Goal: Navigation & Orientation: Find specific page/section

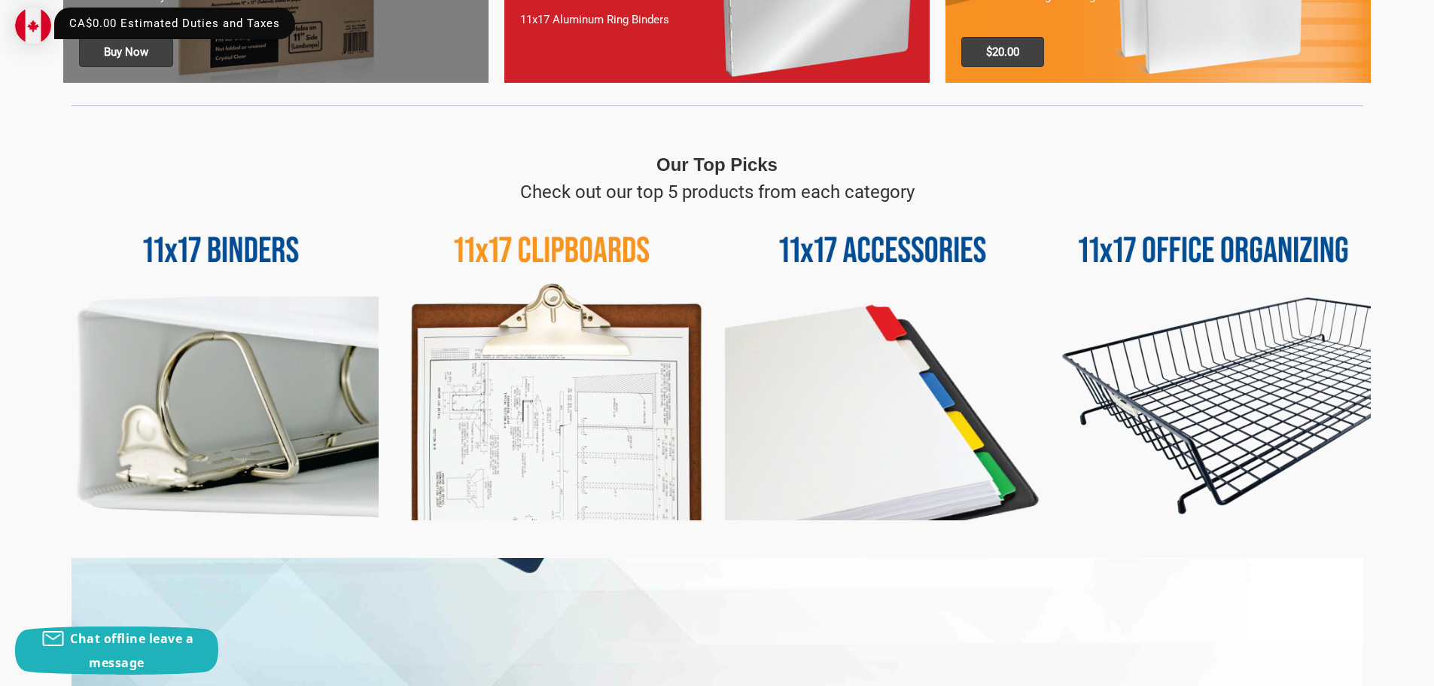
scroll to position [602, 0]
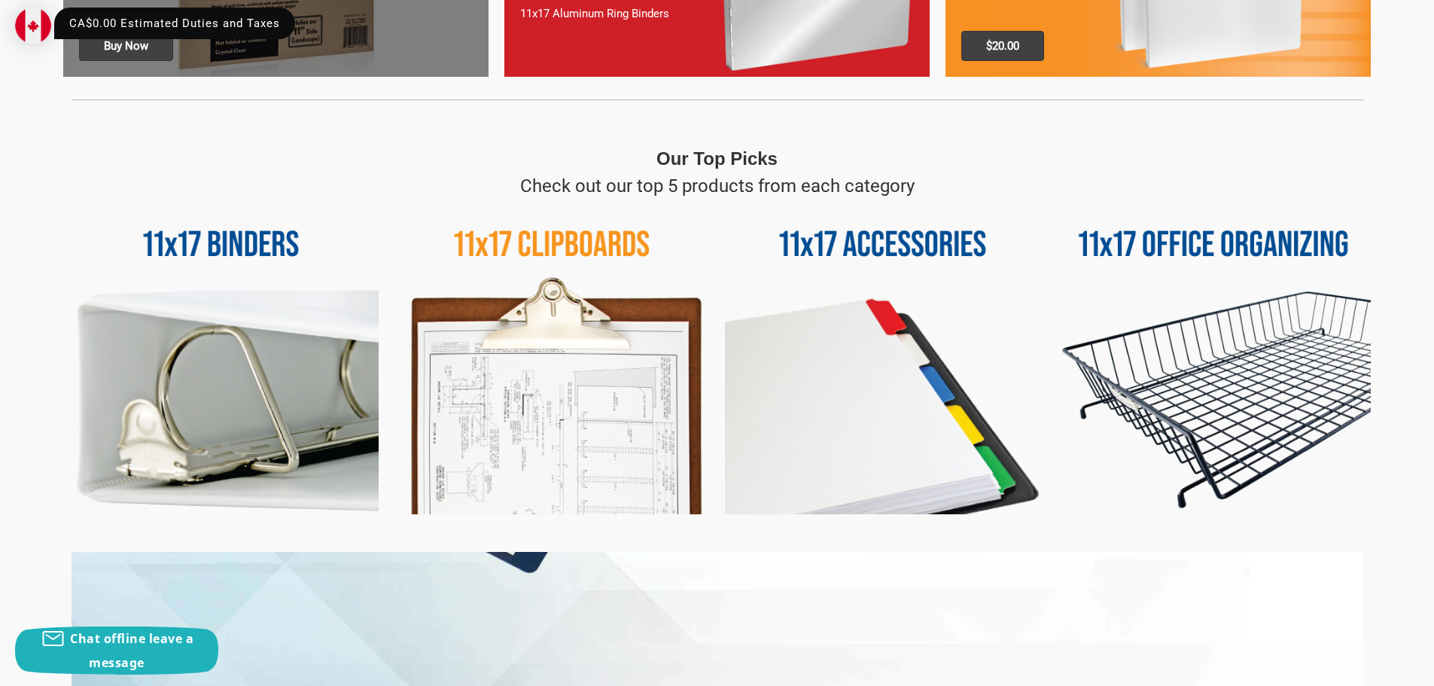
click at [1199, 244] on img at bounding box center [1213, 356] width 315 height 315
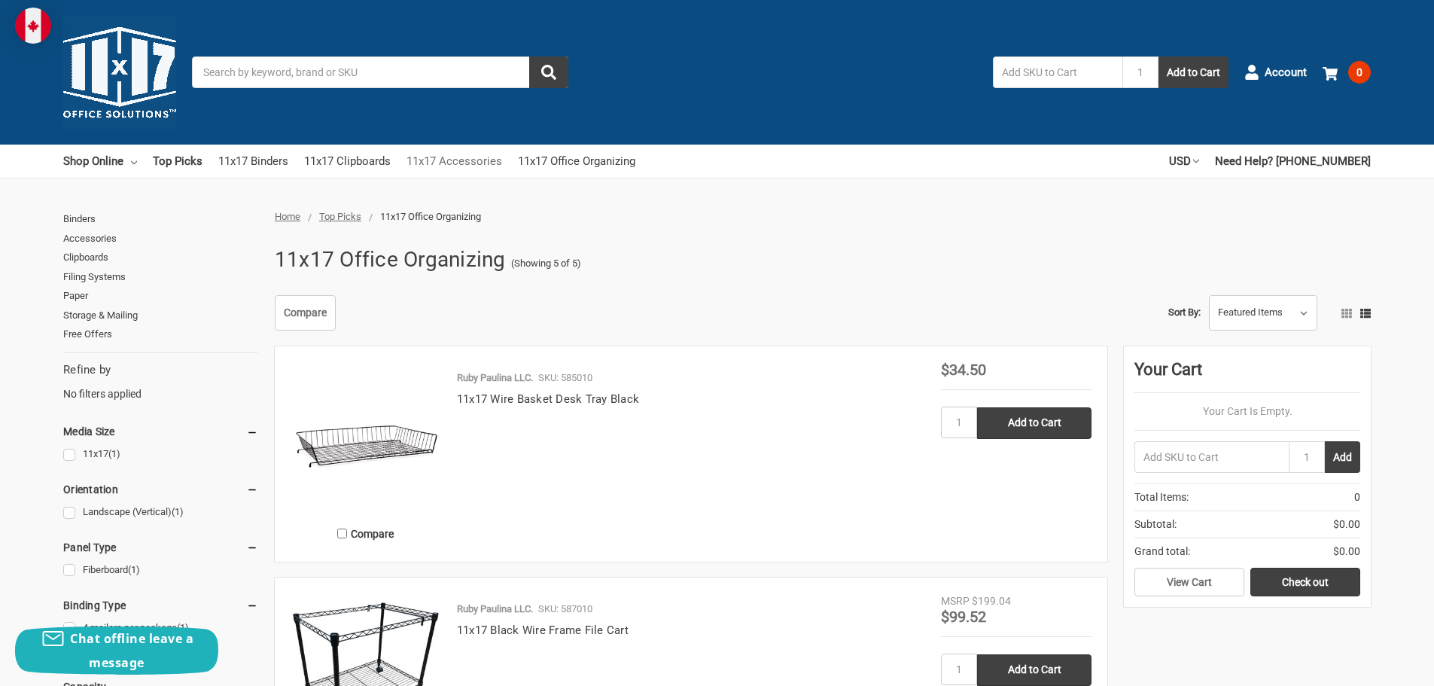
click at [449, 160] on link "11x17 Accessories" at bounding box center [455, 161] width 96 height 33
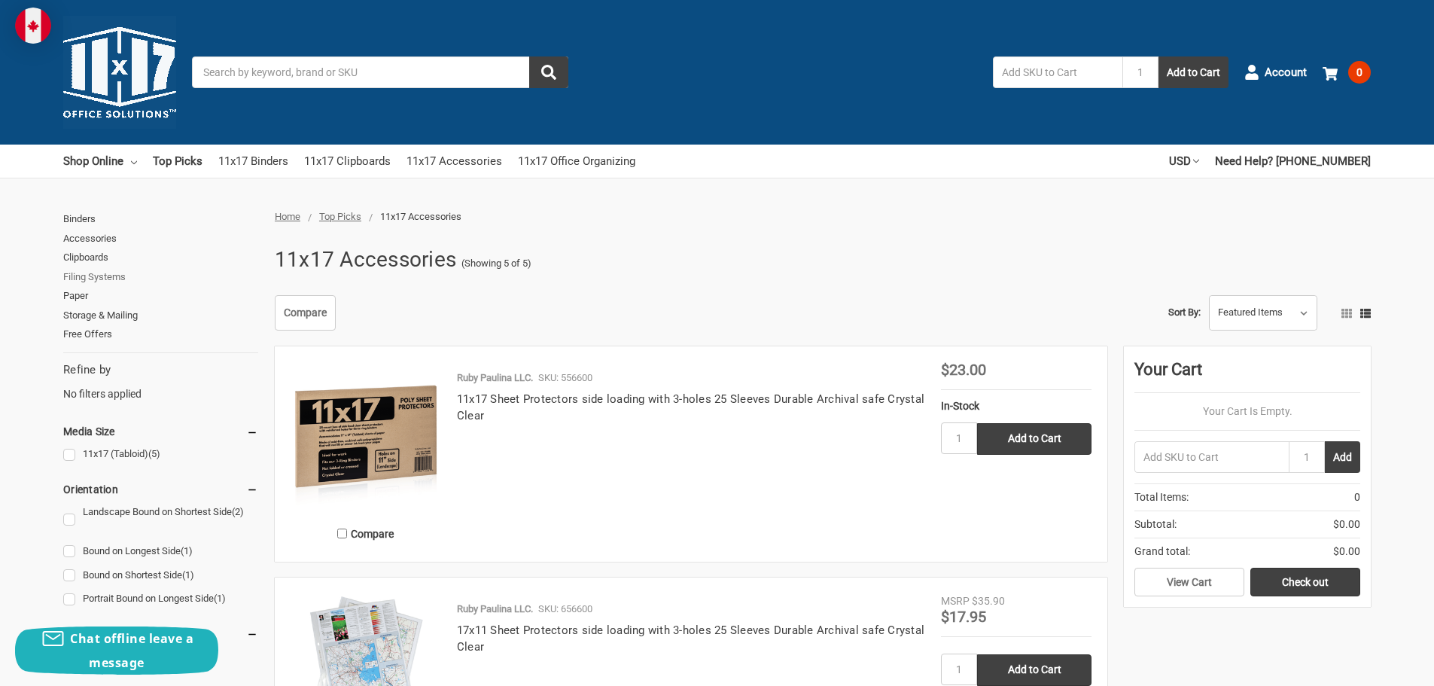
click at [89, 277] on link "Filing Systems" at bounding box center [160, 277] width 195 height 20
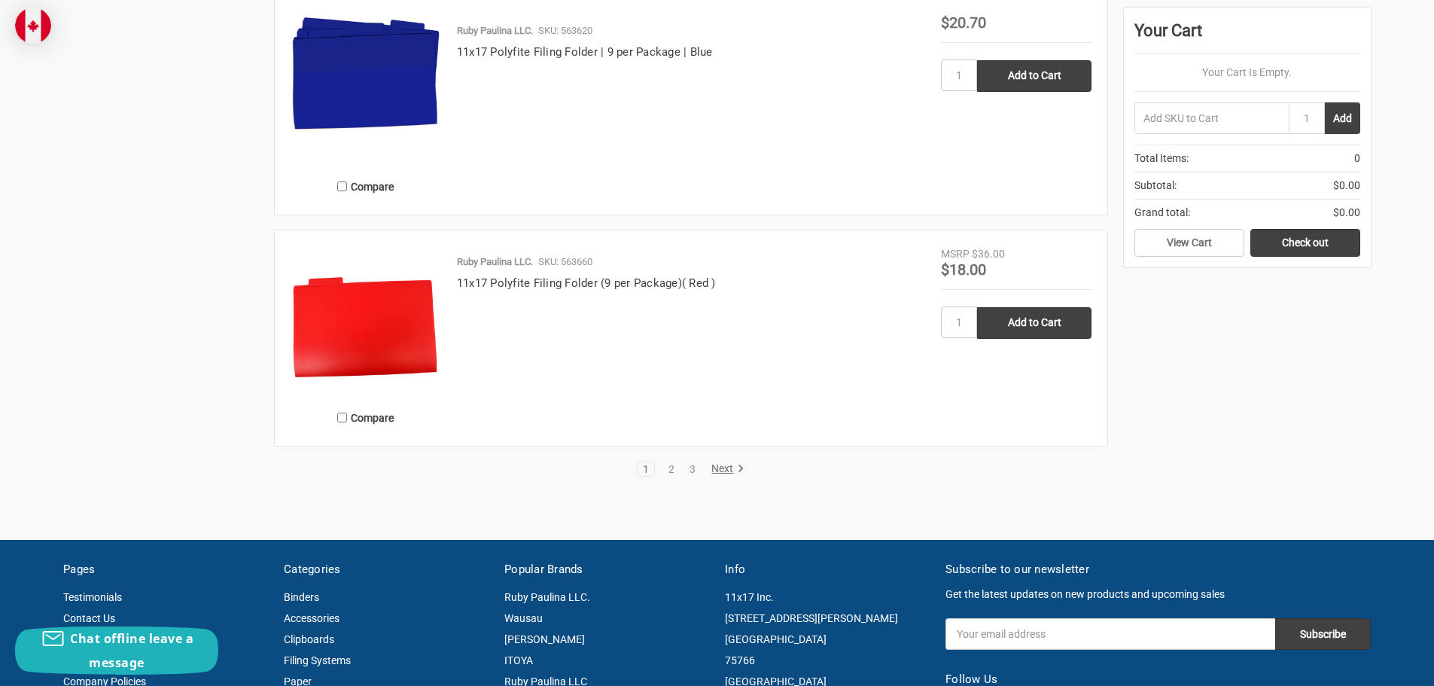
scroll to position [3011, 0]
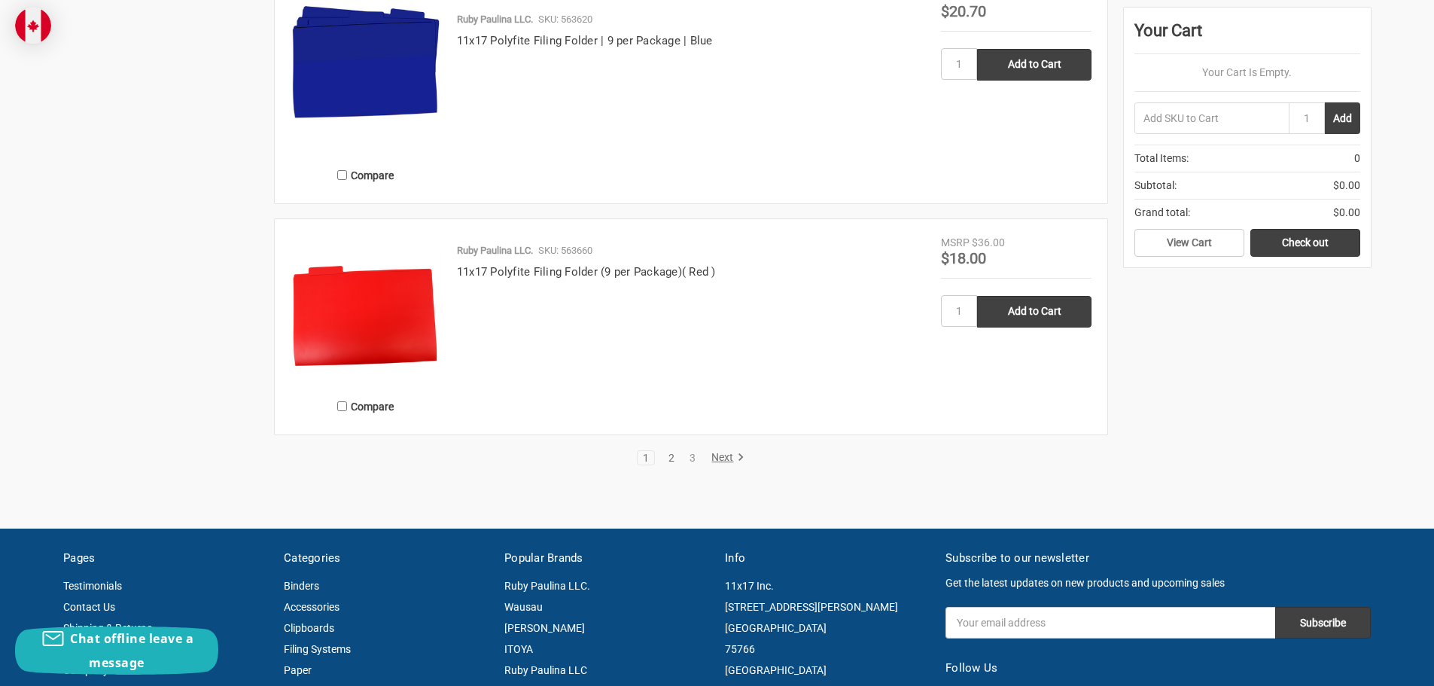
click at [673, 458] on link "2" at bounding box center [671, 457] width 17 height 11
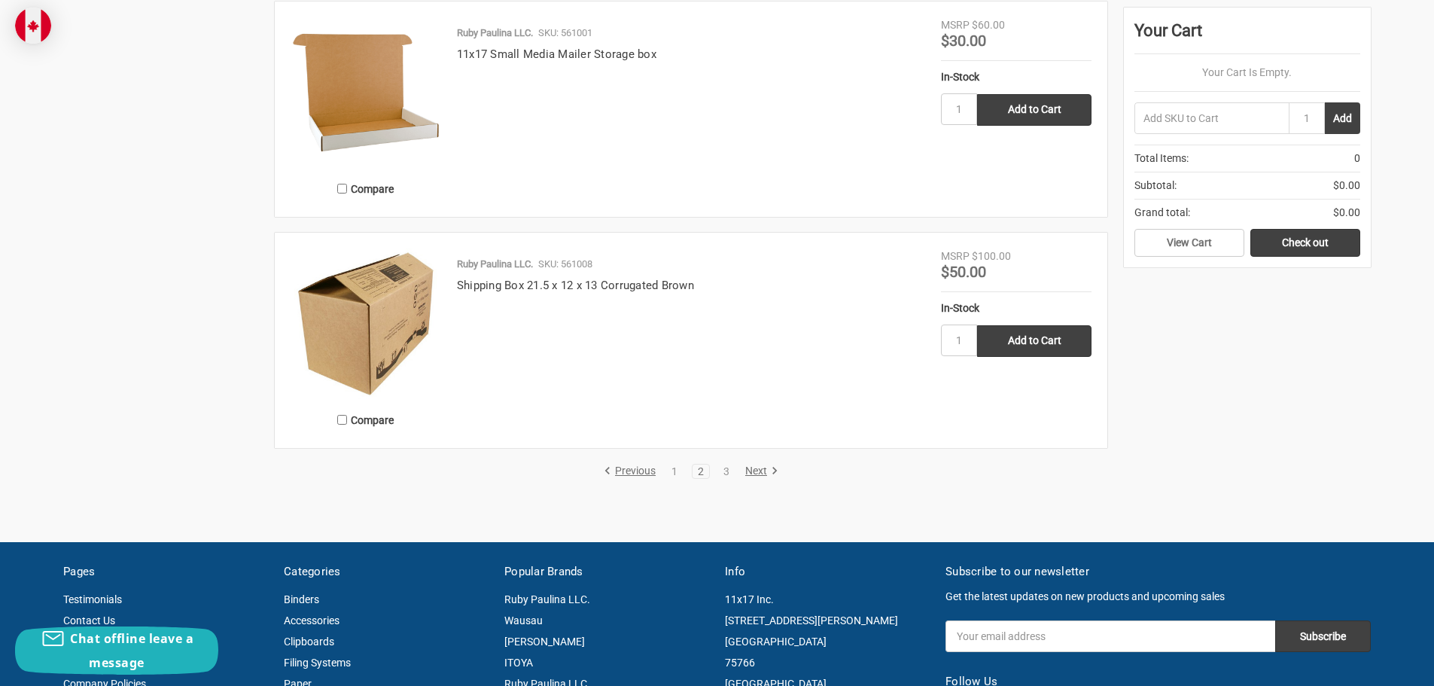
scroll to position [3011, 0]
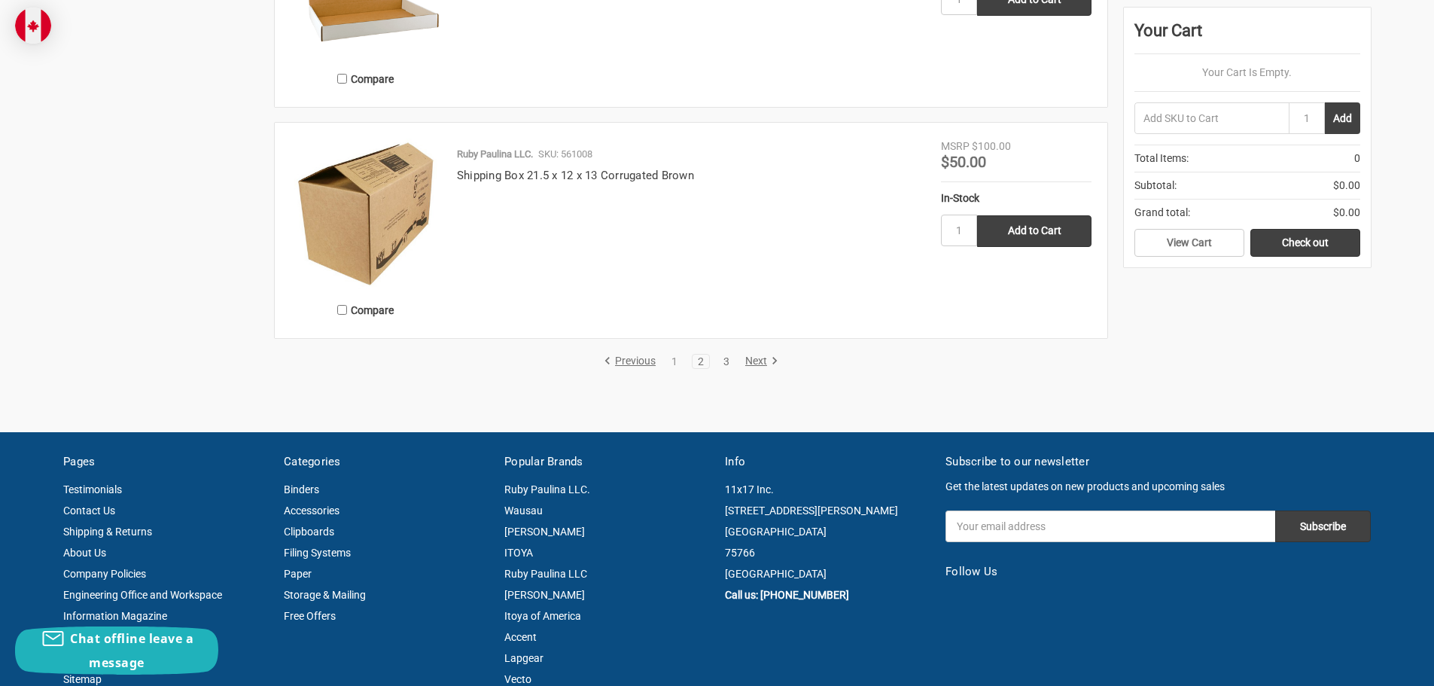
click at [726, 359] on link "3" at bounding box center [726, 361] width 17 height 11
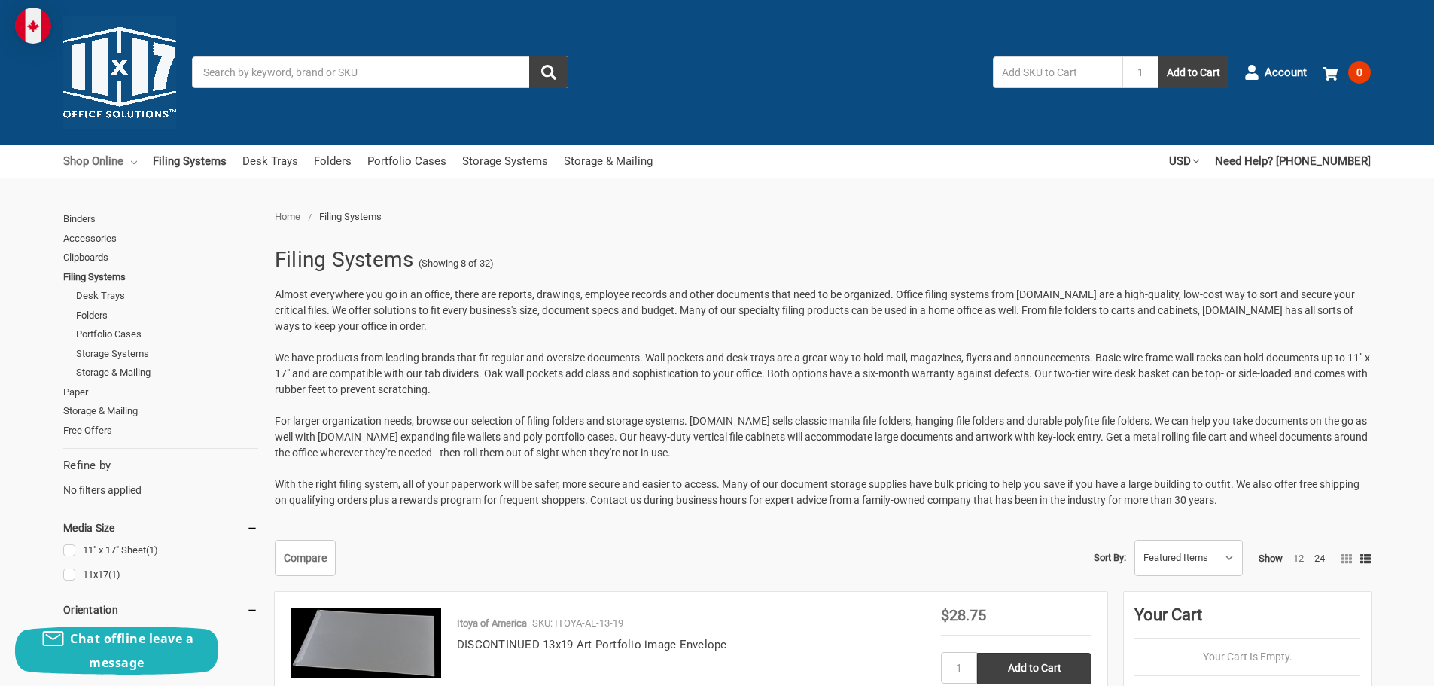
click at [96, 160] on link "Shop Online" at bounding box center [100, 161] width 74 height 33
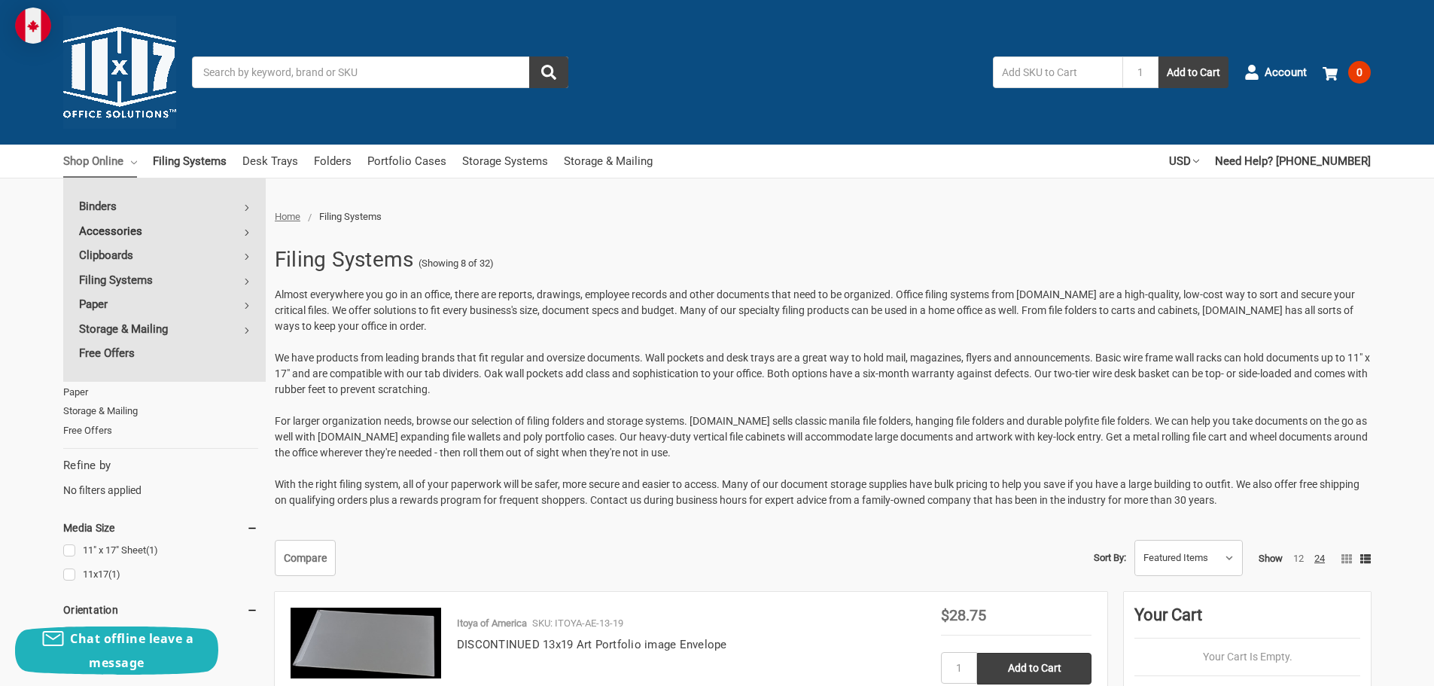
click at [112, 232] on link "Accessories" at bounding box center [164, 231] width 203 height 24
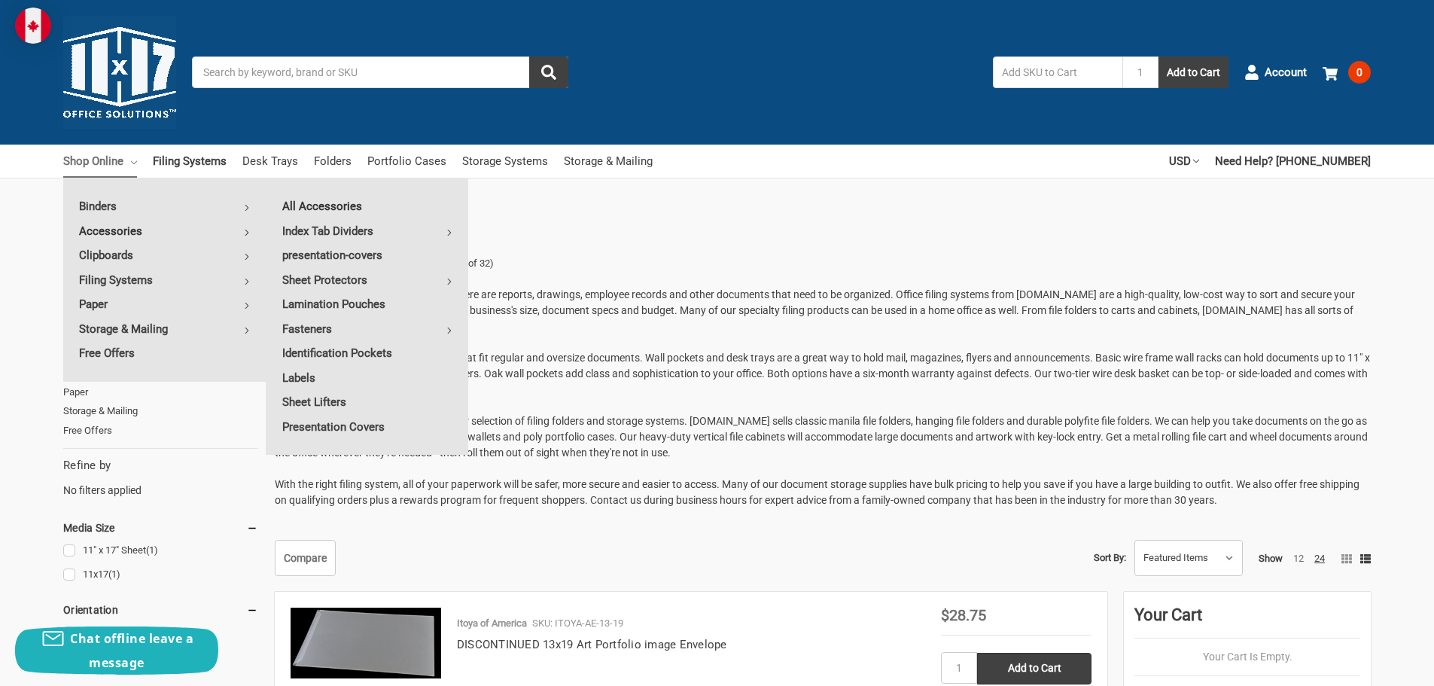
click at [326, 208] on link "All Accessories" at bounding box center [368, 206] width 202 height 24
